Goal: Information Seeking & Learning: Learn about a topic

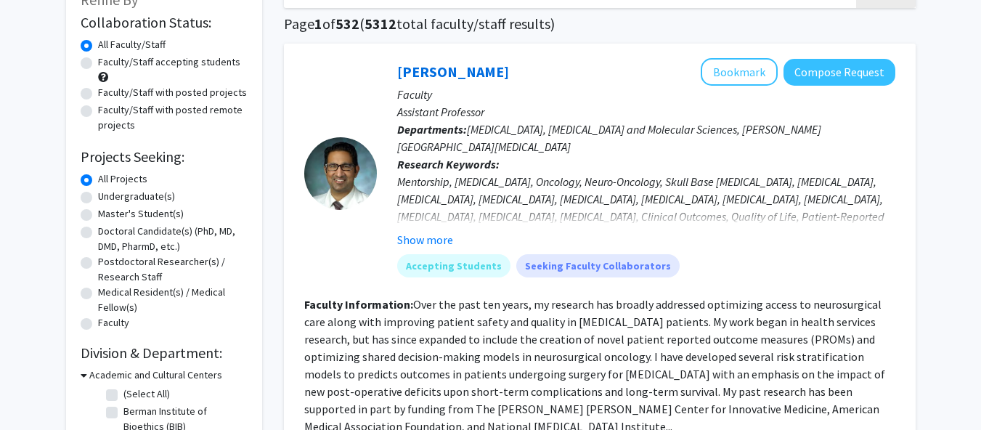
scroll to position [107, 0]
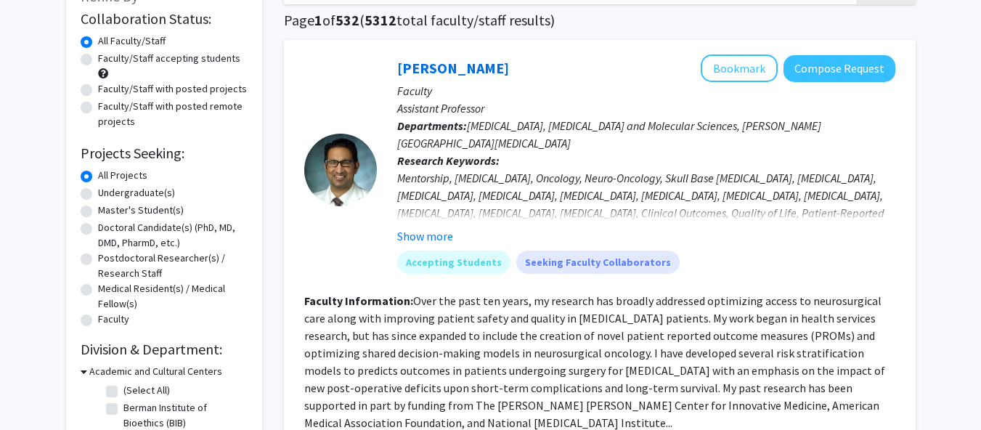
click at [98, 60] on label "Faculty/Staff accepting students" at bounding box center [169, 58] width 142 height 15
click at [98, 60] on input "Faculty/Staff accepting students" at bounding box center [102, 55] width 9 height 9
radio input "true"
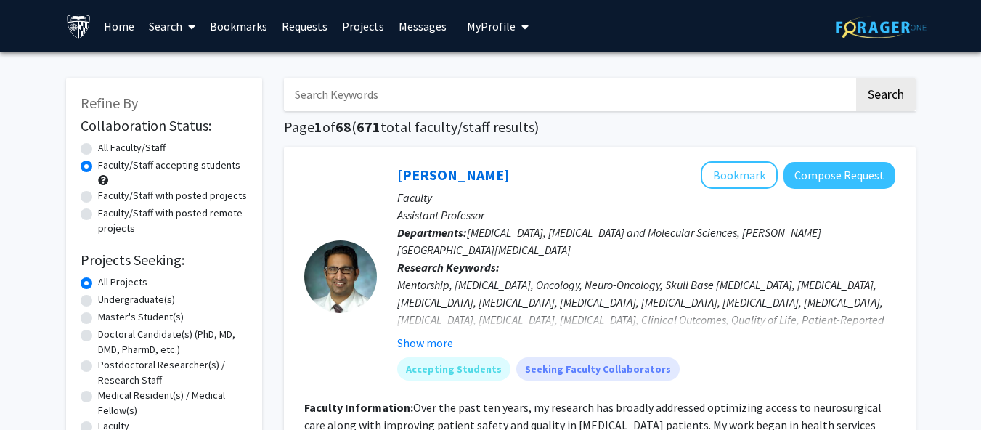
click at [344, 102] on input "Search Keywords" at bounding box center [569, 94] width 570 height 33
type input "card"
click at [856, 78] on button "Search" at bounding box center [886, 94] width 60 height 33
radio input "true"
